Goal: Information Seeking & Learning: Find specific fact

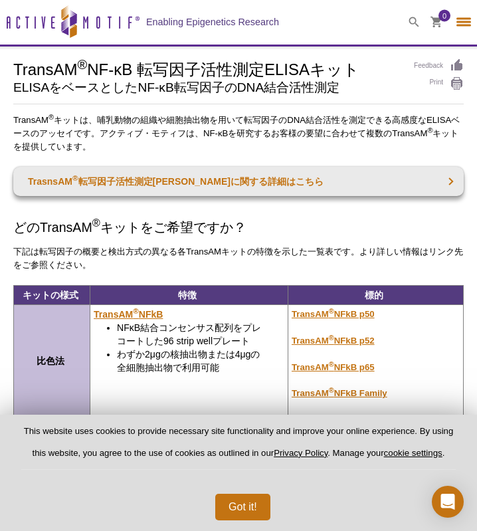
select select "[GEOGRAPHIC_DATA]"
select select "日本語"
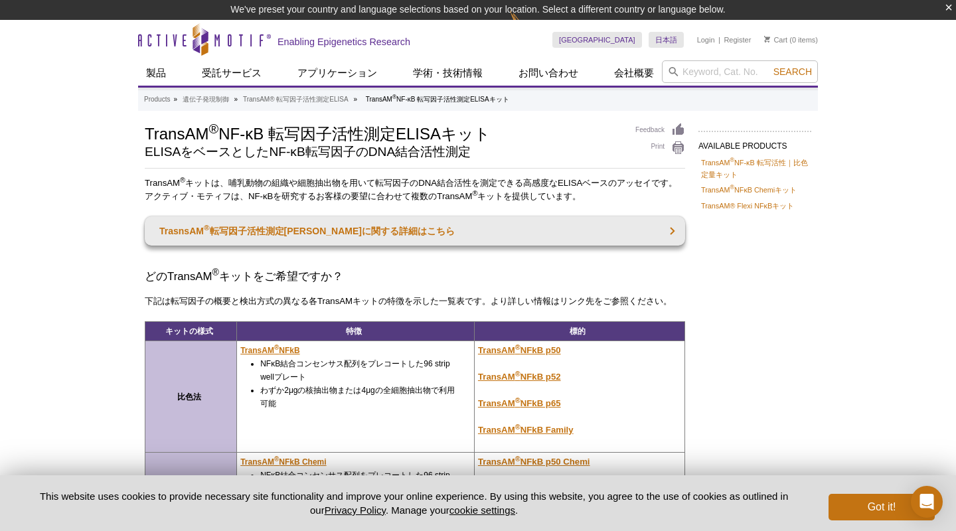
scroll to position [319, 0]
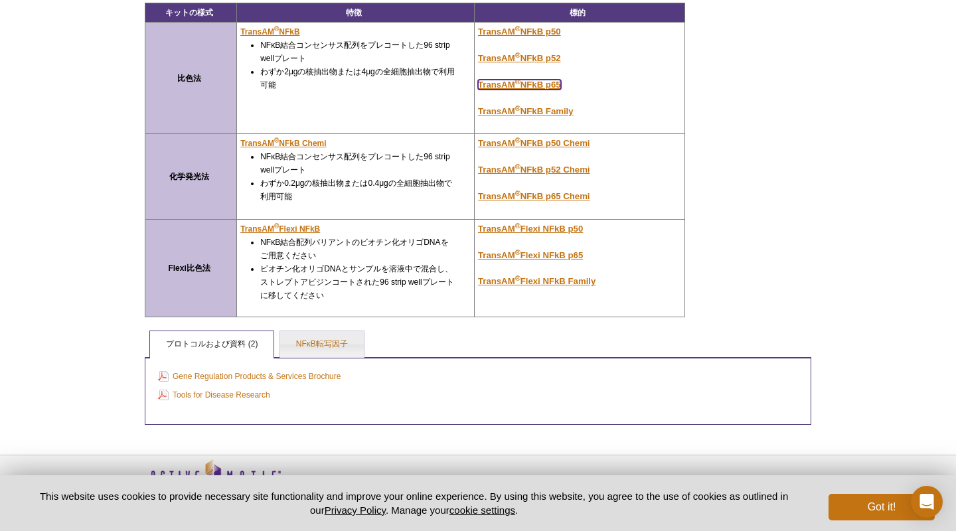
click at [476, 84] on u "TransAM ® NFkB p65" at bounding box center [519, 85] width 83 height 10
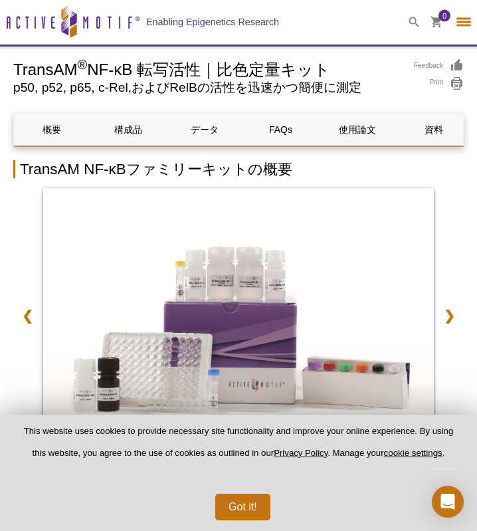
select select "[GEOGRAPHIC_DATA]"
select select "日本語"
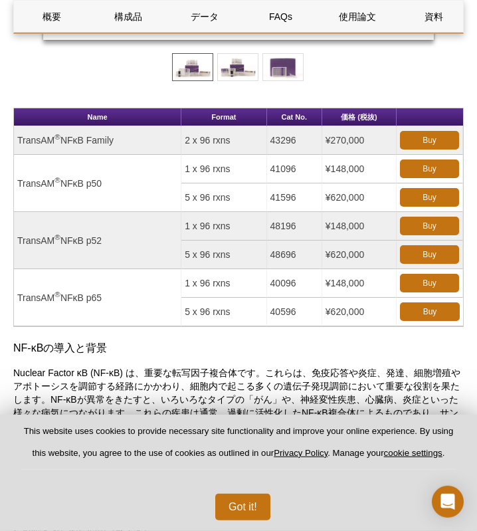
drag, startPoint x: 357, startPoint y: 238, endPoint x: 349, endPoint y: 224, distance: 15.5
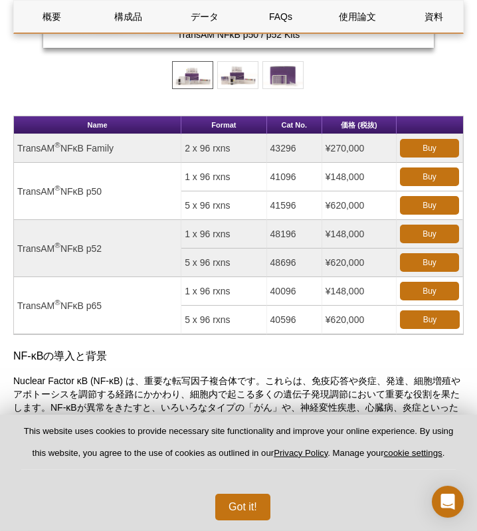
drag, startPoint x: 108, startPoint y: 306, endPoint x: 18, endPoint y: 309, distance: 89.7
click at [18, 309] on td "TransAM ® NFκB p65" at bounding box center [97, 305] width 167 height 57
copy td "TransAM ® NFκB p65"
drag, startPoint x: 301, startPoint y: 290, endPoint x: 270, endPoint y: 290, distance: 31.2
click at [270, 290] on td "40096" at bounding box center [294, 291] width 55 height 29
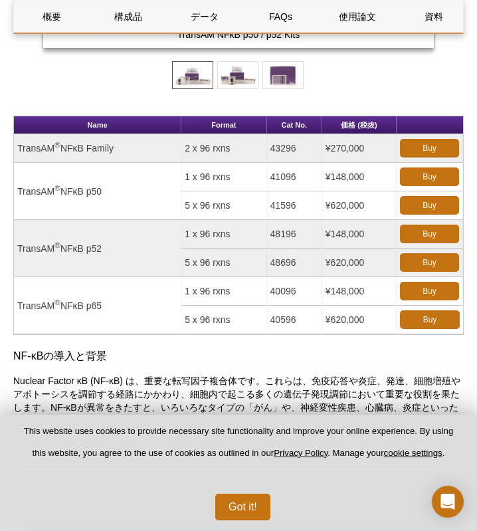
copy td "40096"
